Goal: Task Accomplishment & Management: Use online tool/utility

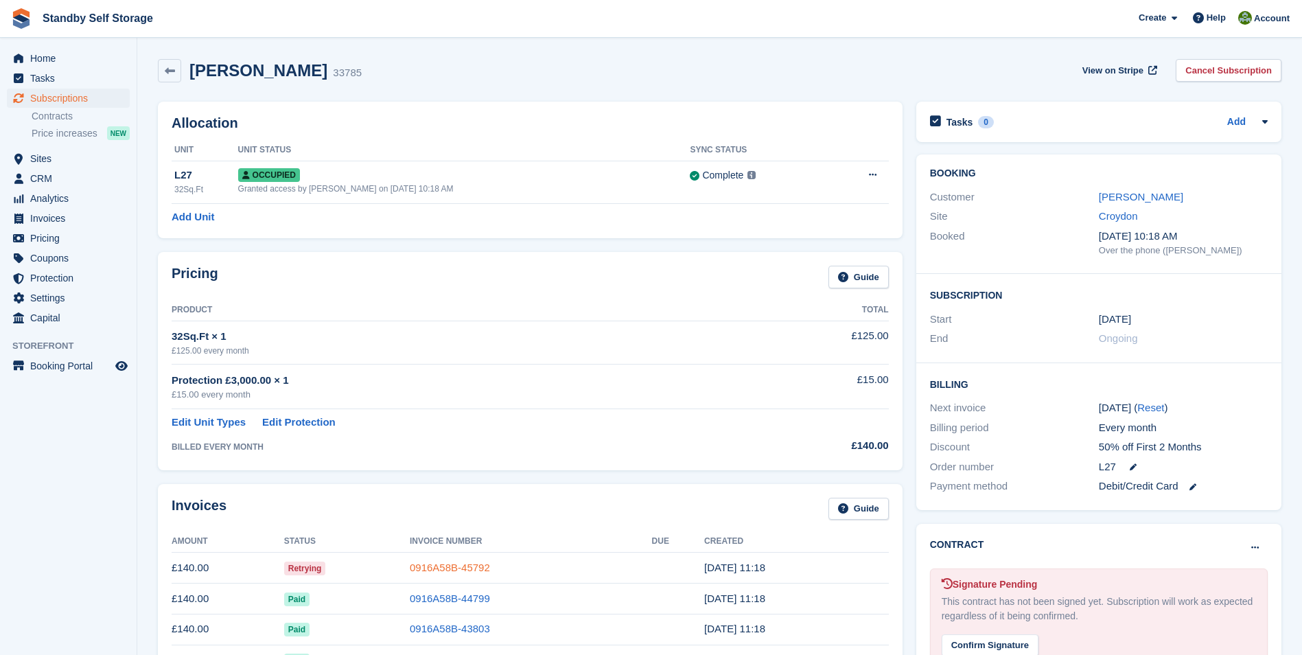
click at [481, 562] on link "0916A58B-45792" at bounding box center [450, 568] width 80 height 12
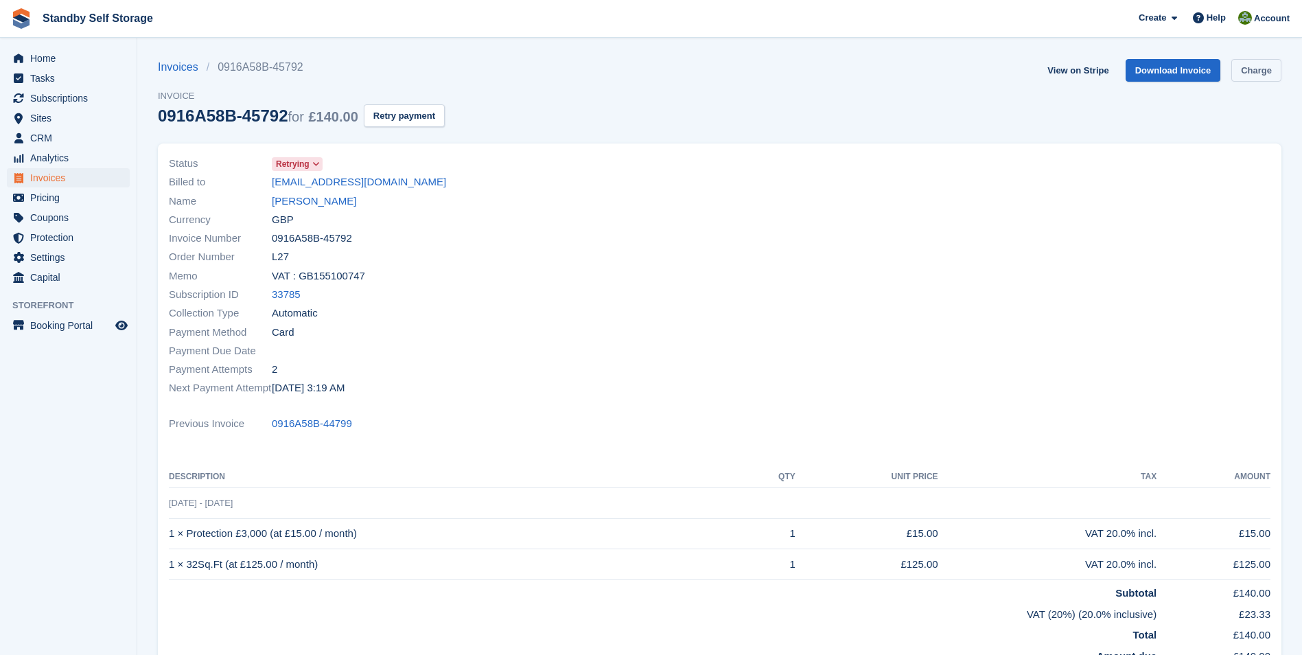
click at [1238, 67] on link "Charge" at bounding box center [1257, 70] width 50 height 23
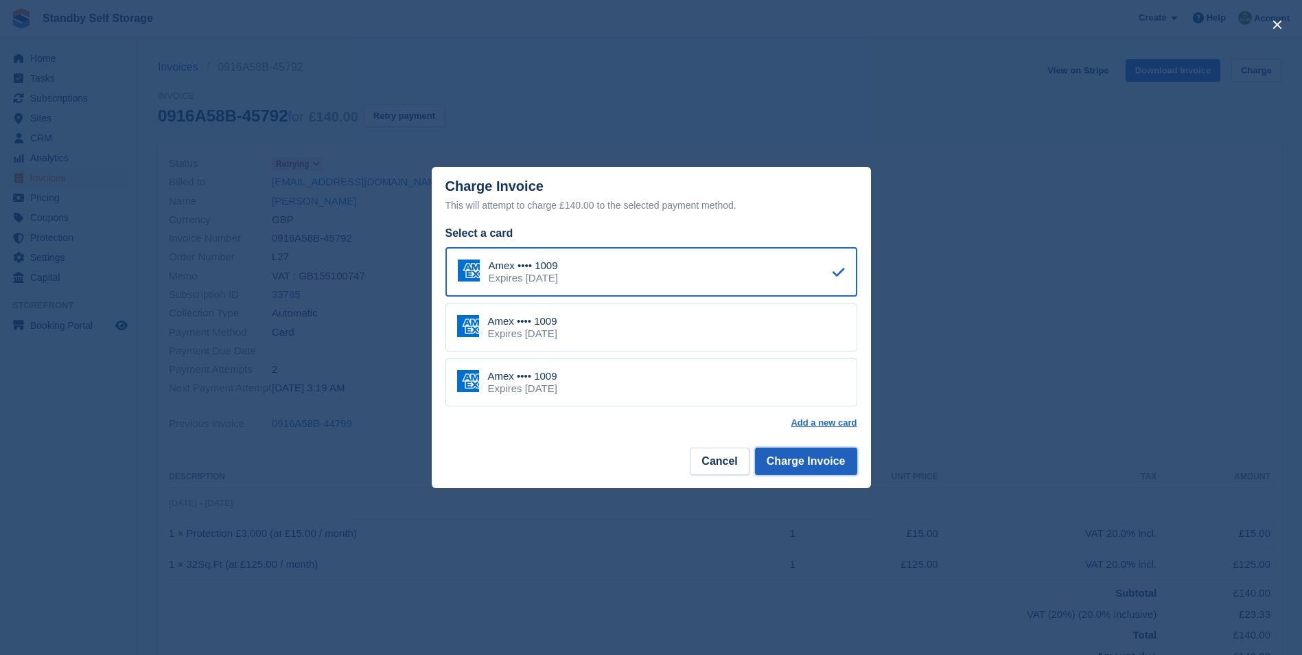
click at [790, 454] on button "Charge Invoice" at bounding box center [806, 461] width 102 height 27
